Goal: Find specific page/section: Find specific page/section

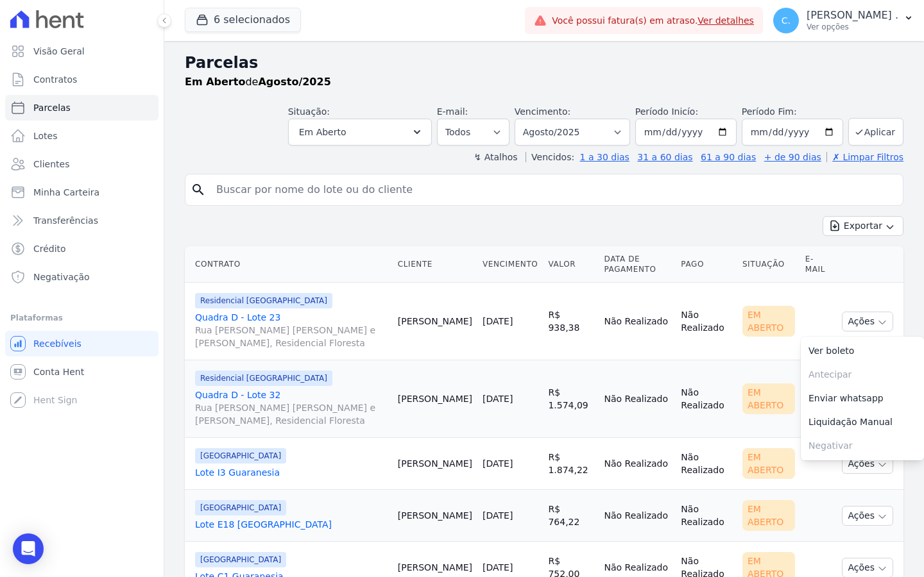
select select
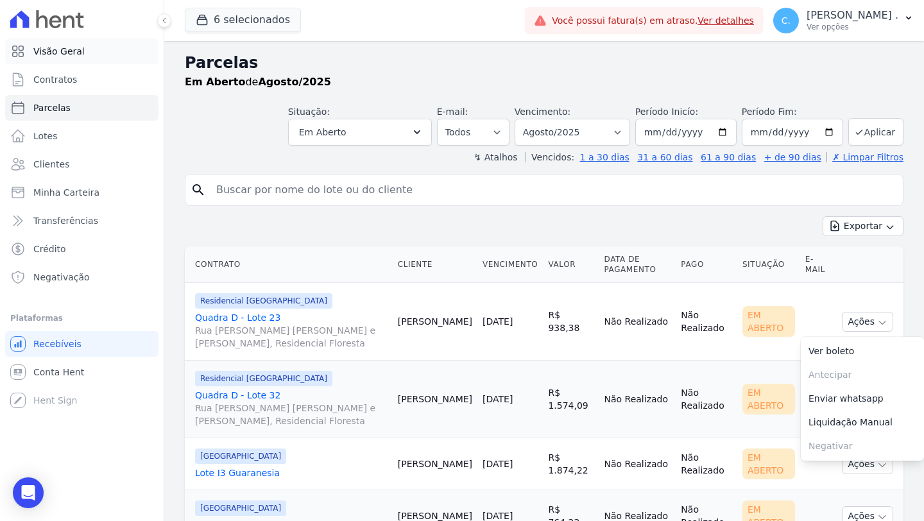
scroll to position [69, 0]
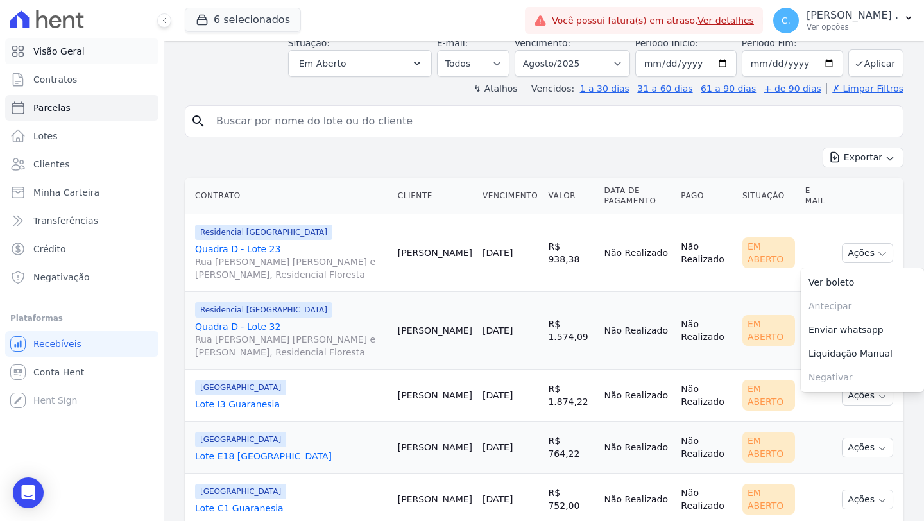
click at [96, 52] on link "Visão Geral" at bounding box center [81, 51] width 153 height 26
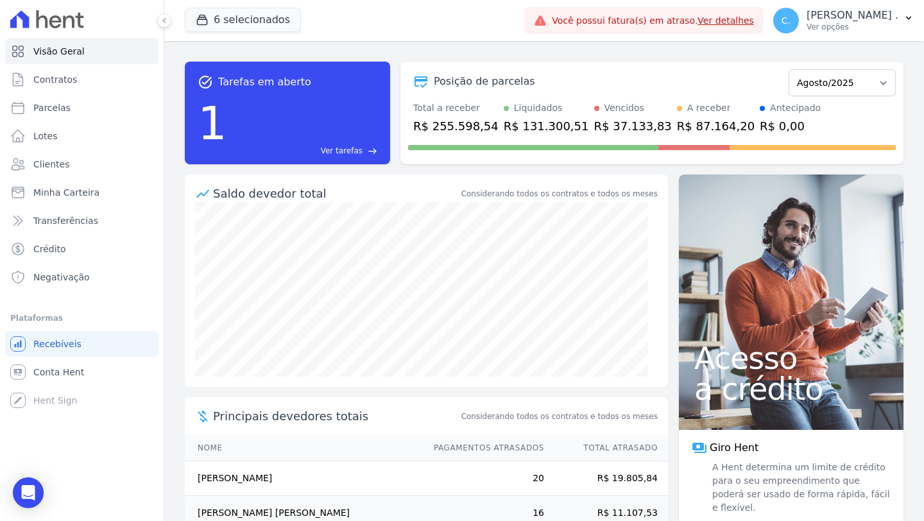
click at [362, 153] on span "Ver tarefas" at bounding box center [342, 151] width 42 height 12
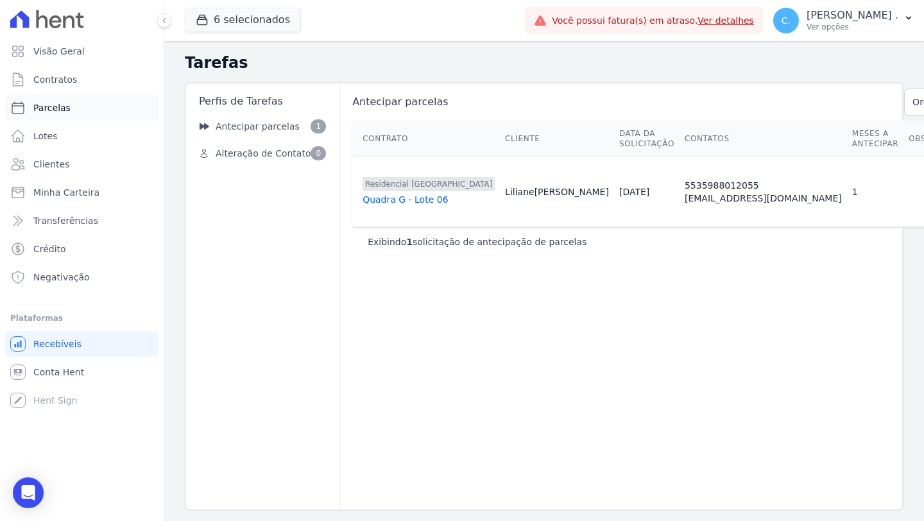
click at [72, 116] on link "Parcelas" at bounding box center [81, 108] width 153 height 26
select select
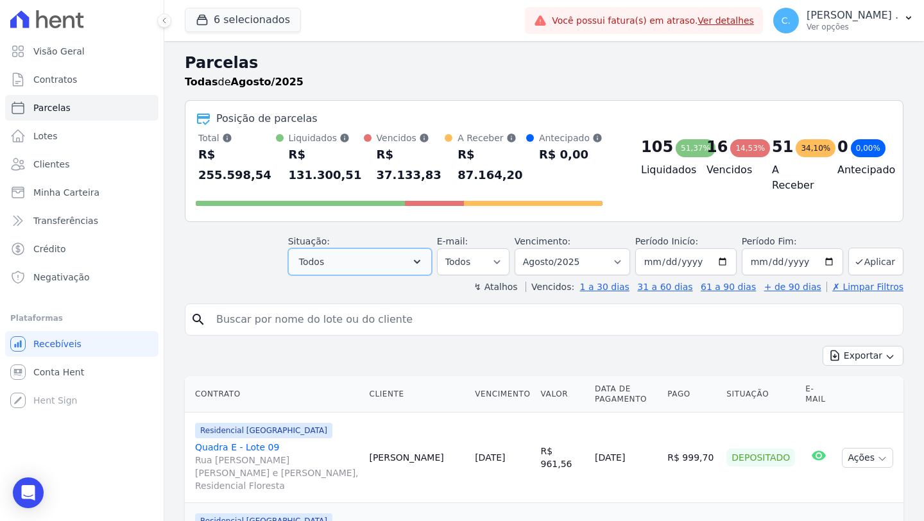
click at [411, 275] on button "Todos" at bounding box center [360, 261] width 144 height 27
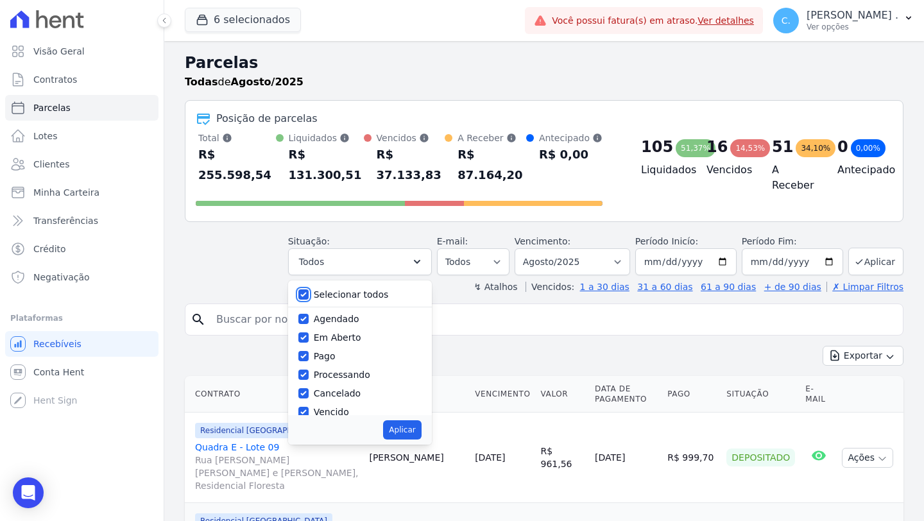
click at [305, 294] on input "Selecionar todos" at bounding box center [303, 294] width 10 height 10
checkbox input "false"
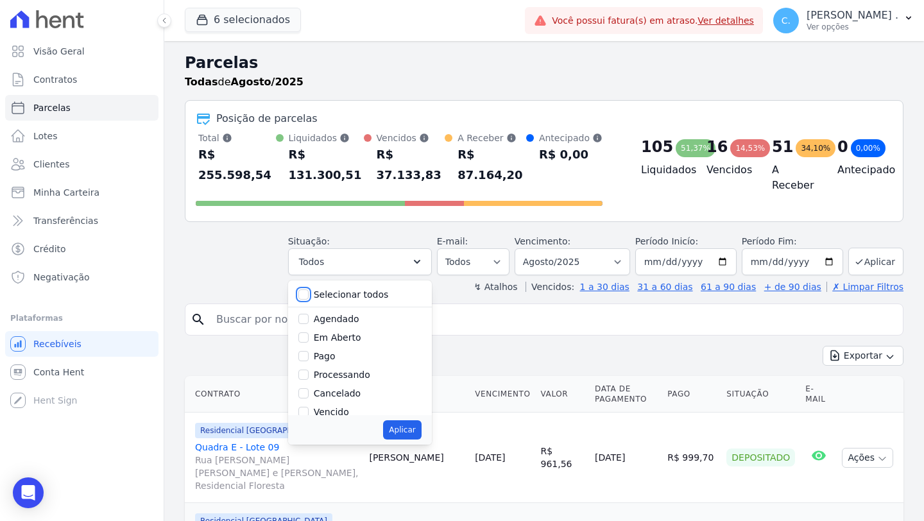
checkbox input "false"
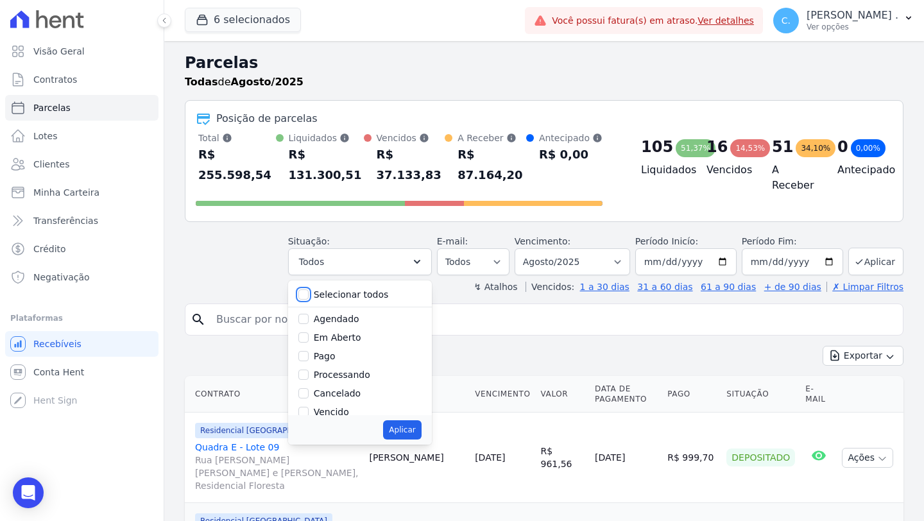
checkbox input "false"
click at [308, 407] on input "Vencido" at bounding box center [303, 412] width 10 height 10
checkbox input "true"
click at [404, 424] on button "Aplicar" at bounding box center [402, 429] width 38 height 19
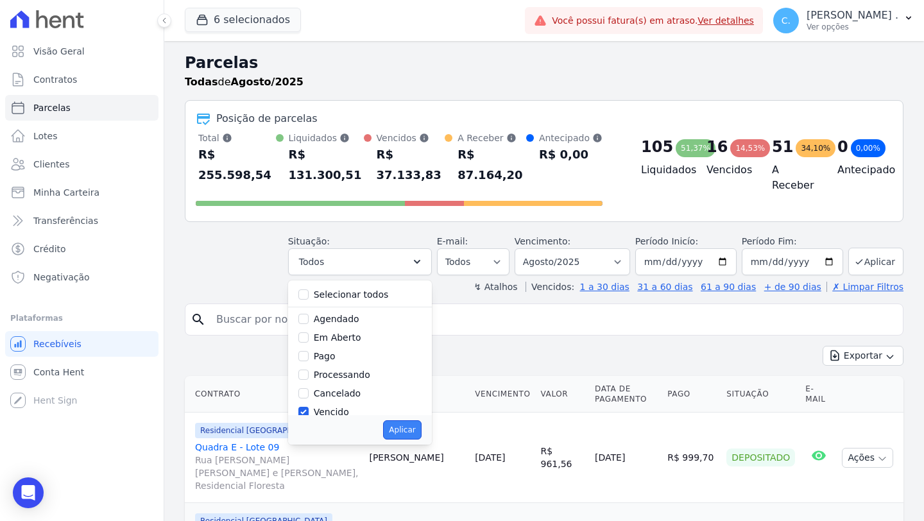
select select "overdue"
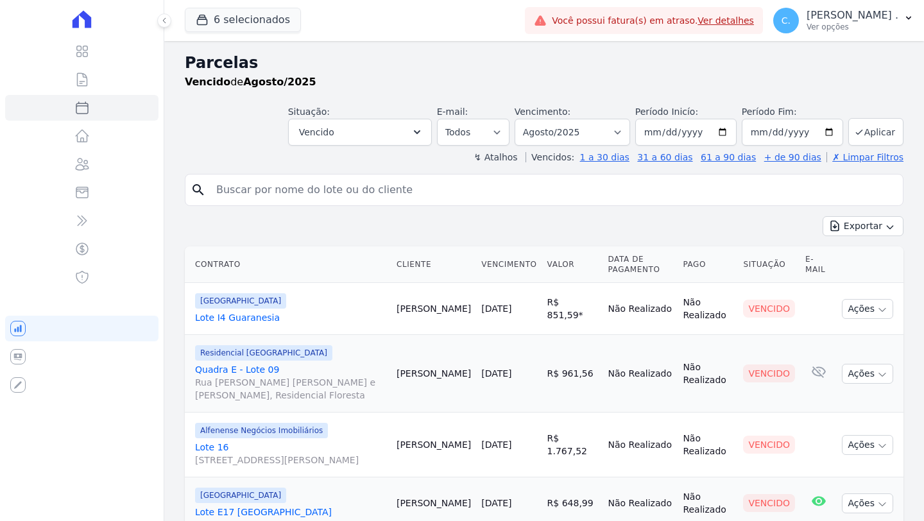
select select
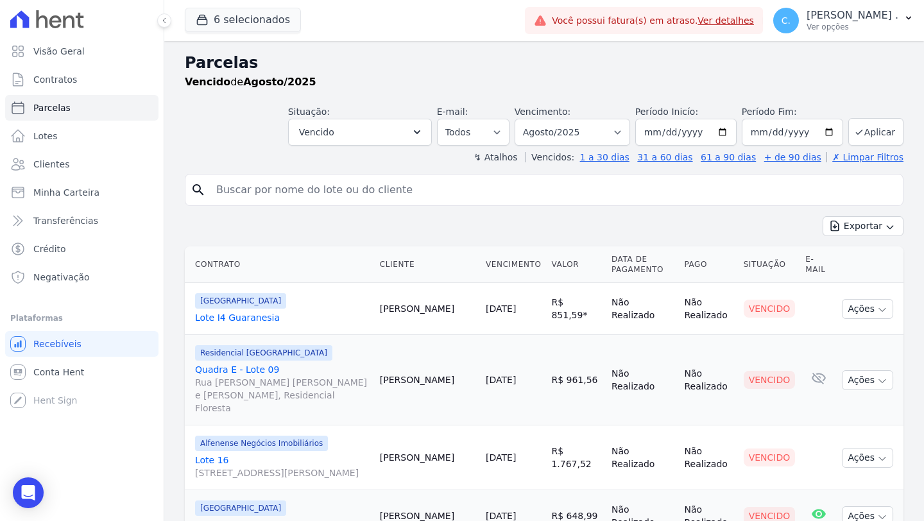
click at [221, 84] on strong "Vencido" at bounding box center [208, 82] width 46 height 12
